Goal: Navigation & Orientation: Find specific page/section

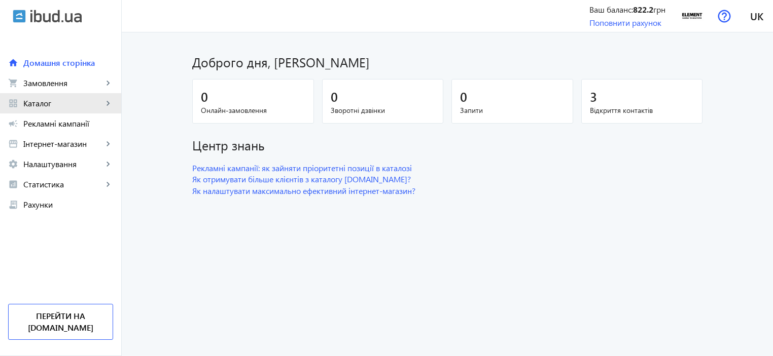
click at [72, 102] on span "Каталог" at bounding box center [63, 103] width 80 height 10
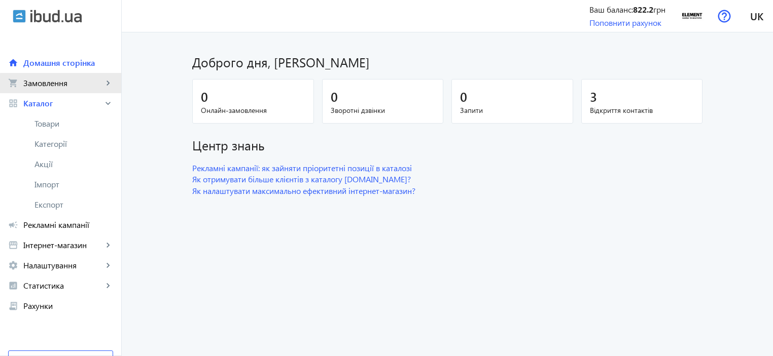
click at [71, 91] on link "shopping_cart Замовлення keyboard_arrow_right" at bounding box center [60, 83] width 121 height 20
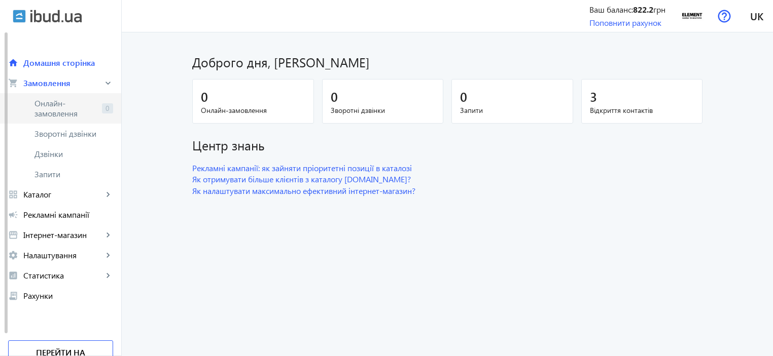
click at [66, 109] on span "Онлайн-замовлення" at bounding box center [65, 108] width 63 height 20
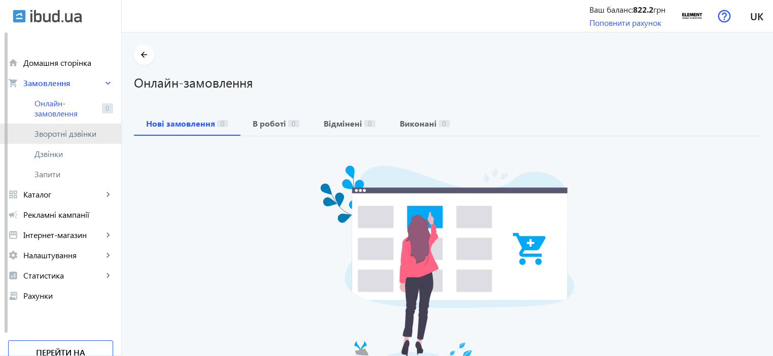
click at [68, 132] on span "Зворотні дзвінки" at bounding box center [67, 134] width 67 height 10
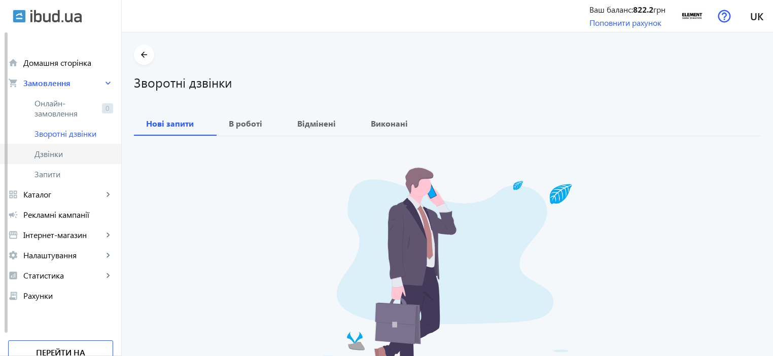
click at [69, 150] on span "Дзвінки" at bounding box center [73, 154] width 79 height 10
